Goal: Complete application form

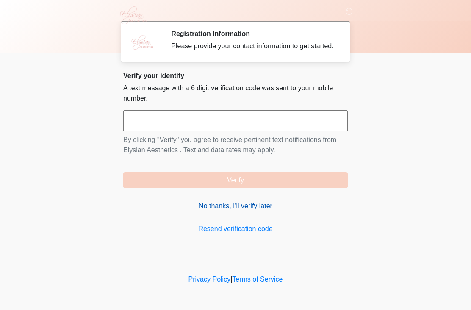
click at [223, 211] on link "No thanks, I'll verify later" at bounding box center [235, 206] width 224 height 10
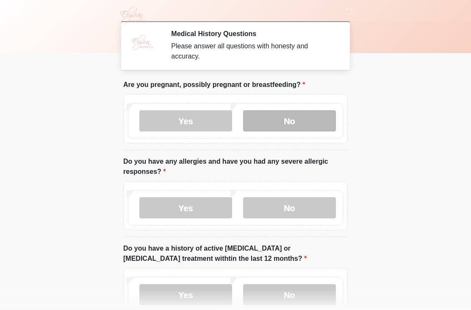
click at [319, 125] on label "No" at bounding box center [289, 120] width 93 height 21
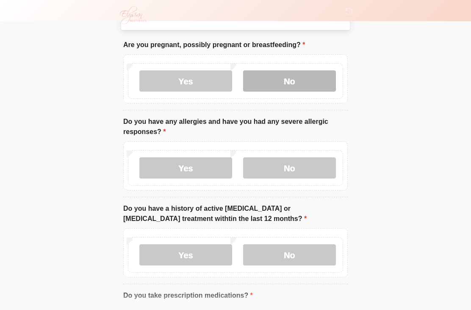
scroll to position [40, 0]
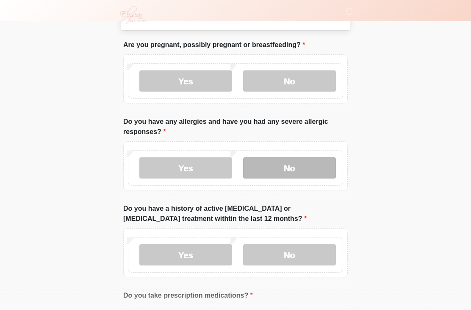
click at [308, 168] on label "No" at bounding box center [289, 167] width 93 height 21
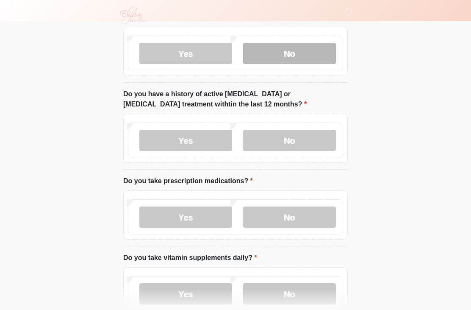
scroll to position [154, 0]
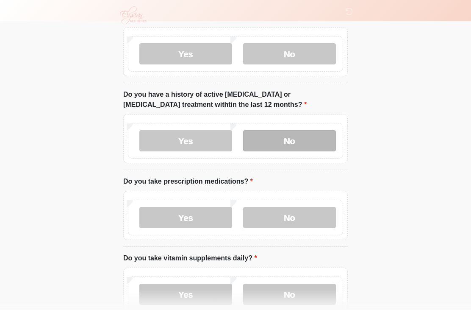
click at [317, 141] on label "No" at bounding box center [289, 140] width 93 height 21
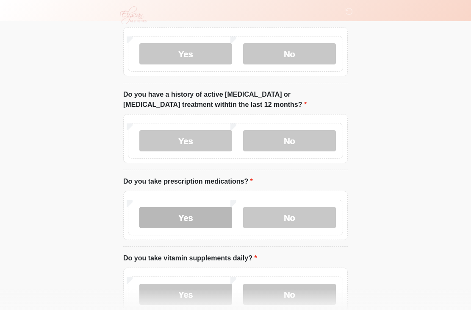
click at [213, 214] on label "Yes" at bounding box center [185, 217] width 93 height 21
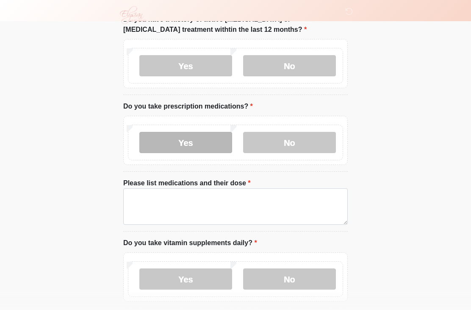
scroll to position [229, 0]
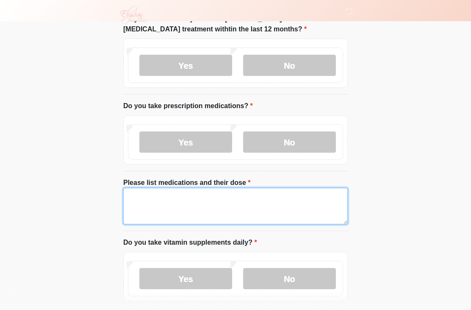
click at [158, 205] on textarea "Please list medications and their dose" at bounding box center [235, 206] width 224 height 36
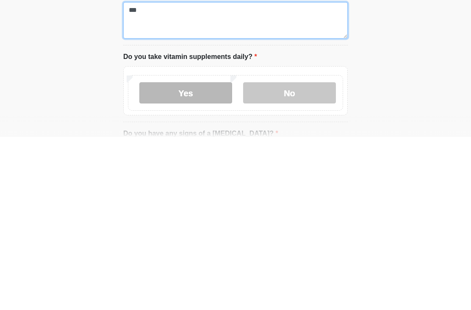
type textarea "***"
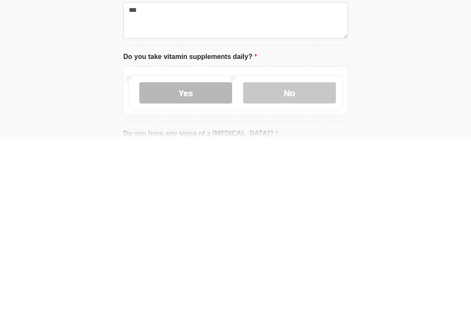
click at [209, 255] on label "Yes" at bounding box center [185, 265] width 93 height 21
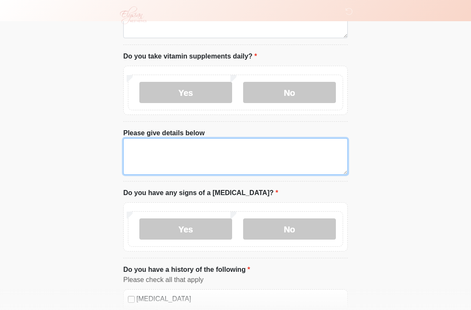
click at [152, 154] on textarea "Please give details below" at bounding box center [235, 156] width 224 height 36
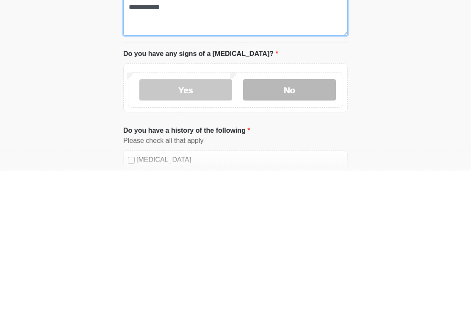
type textarea "**********"
click at [309, 219] on label "No" at bounding box center [289, 229] width 93 height 21
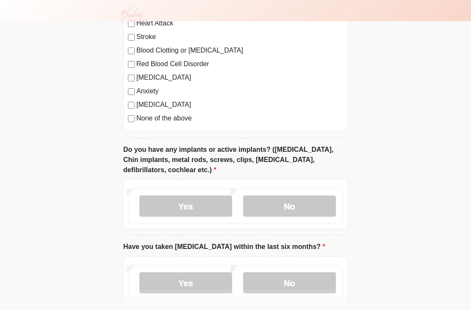
scroll to position [718, 0]
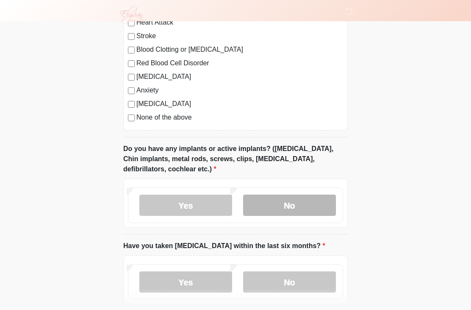
click at [294, 205] on label "No" at bounding box center [289, 205] width 93 height 21
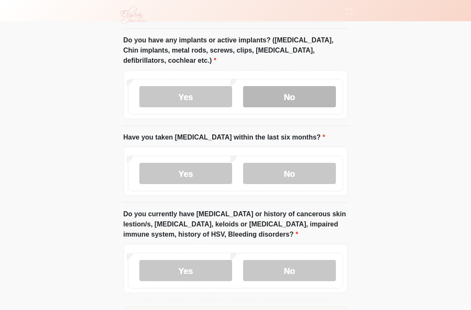
scroll to position [827, 0]
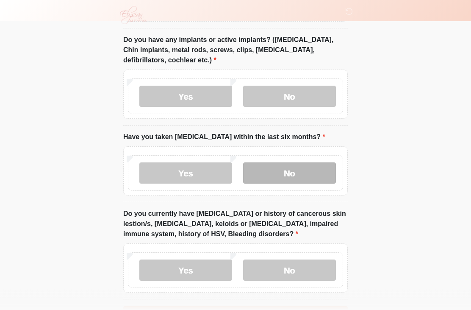
click at [312, 170] on label "No" at bounding box center [289, 173] width 93 height 21
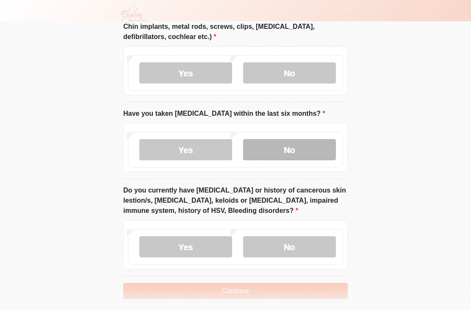
scroll to position [856, 0]
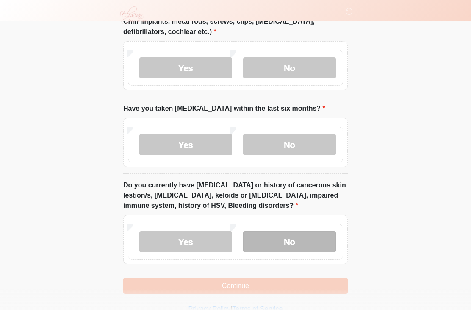
click at [305, 237] on label "No" at bounding box center [289, 241] width 93 height 21
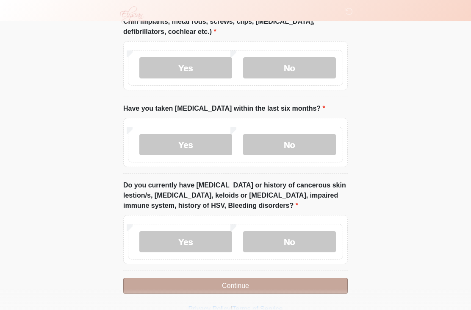
click at [303, 286] on button "Continue" at bounding box center [235, 285] width 224 height 16
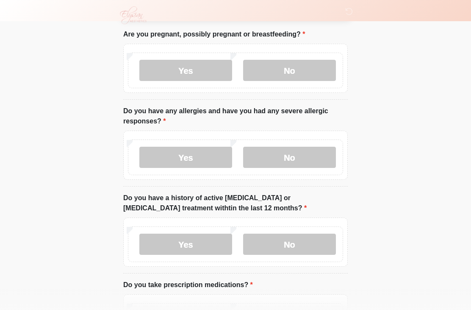
scroll to position [0, 0]
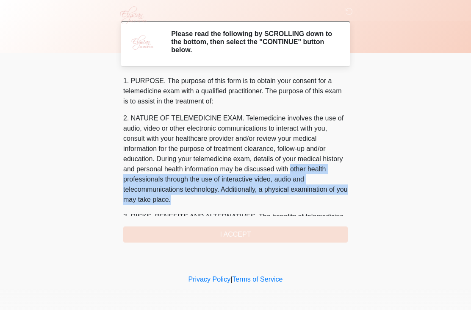
click at [159, 1] on div at bounding box center [229, 15] width 254 height 30
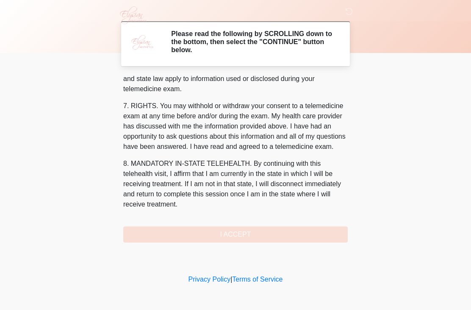
scroll to position [351, 0]
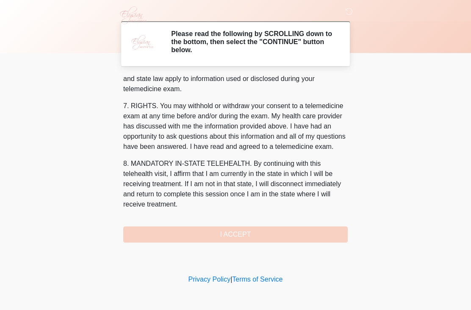
click at [235, 222] on div "1. PURPOSE. The purpose of this form is to obtain your consent for a telemedici…" at bounding box center [235, 159] width 224 height 166
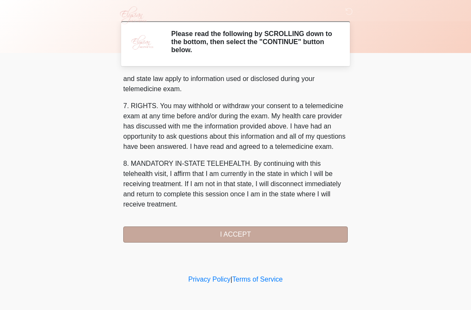
click at [232, 234] on button "I ACCEPT" at bounding box center [235, 234] width 224 height 16
